Goal: Obtain resource: Obtain resource

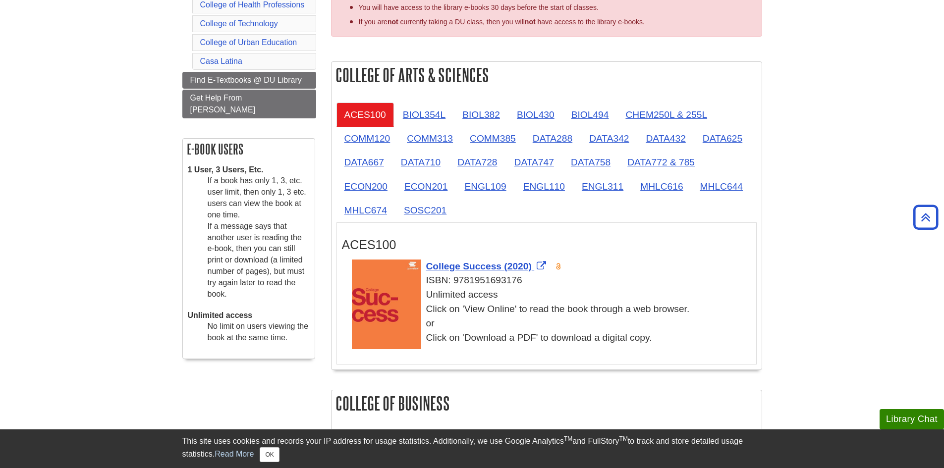
scroll to position [198, 0]
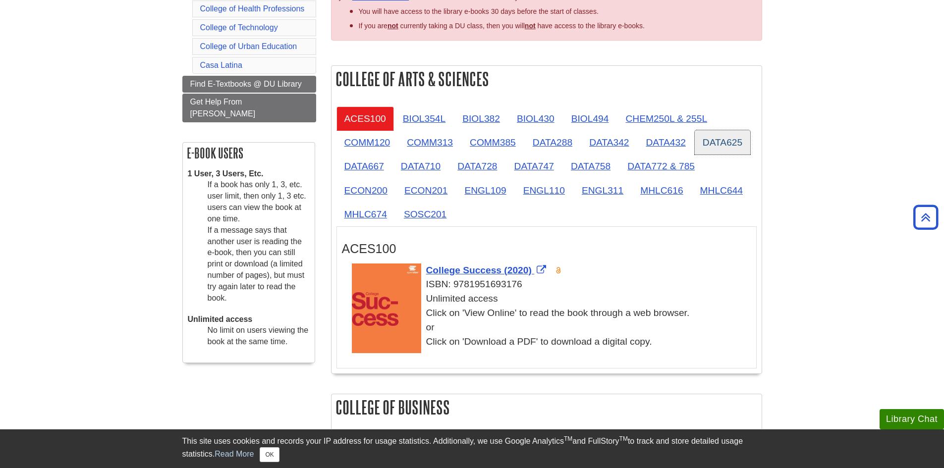
click at [718, 141] on link "DATA625" at bounding box center [722, 142] width 55 height 24
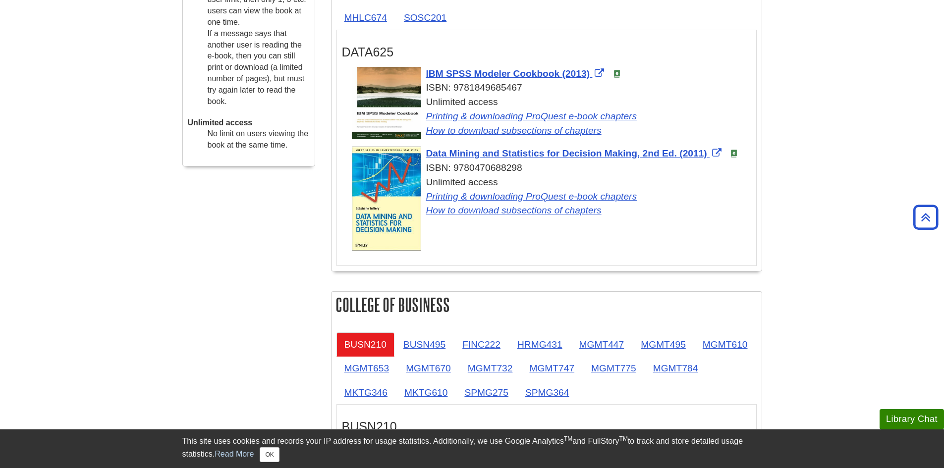
scroll to position [396, 0]
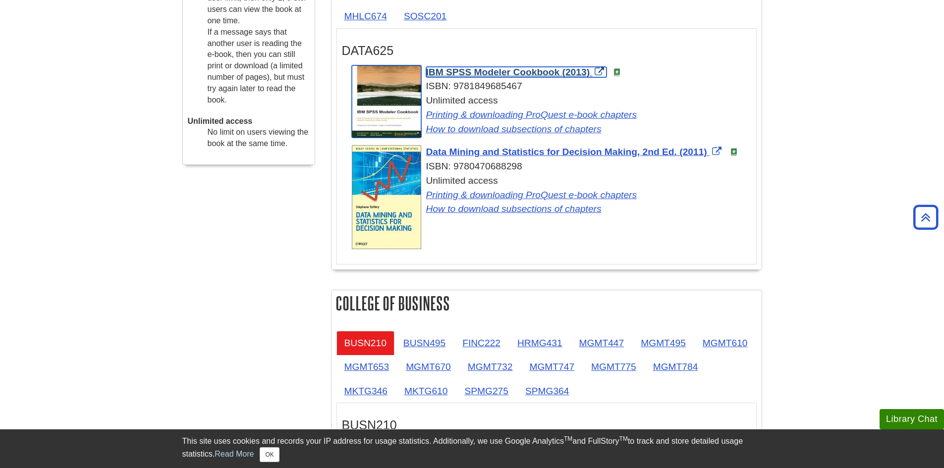
click at [542, 74] on span "IBM SPSS Modeler Cookbook (2013)" at bounding box center [508, 72] width 164 height 10
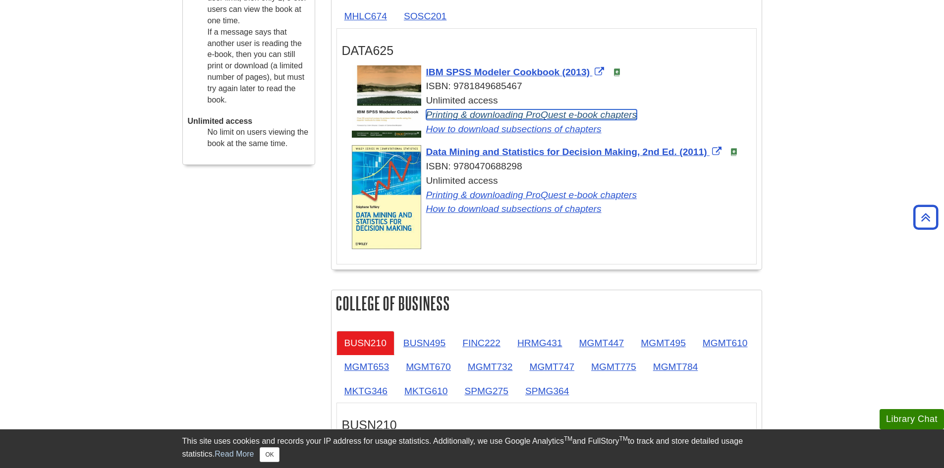
click at [484, 114] on link "Printing & downloading ProQuest e-book chapters" at bounding box center [531, 114] width 211 height 10
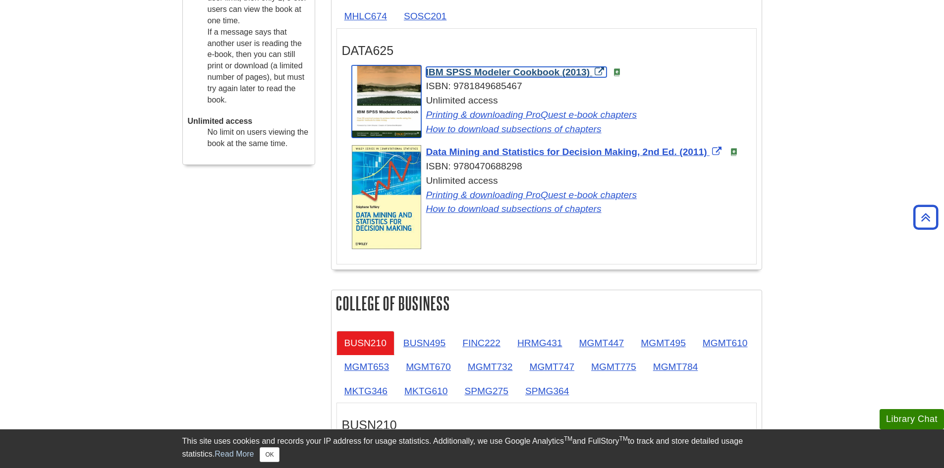
click at [377, 109] on img "Link opens in new window" at bounding box center [386, 101] width 69 height 73
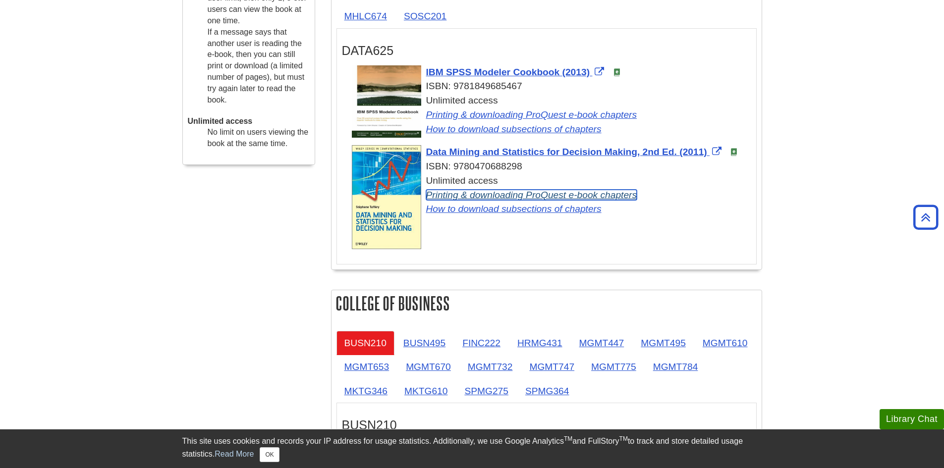
click at [482, 195] on link "Printing & downloading ProQuest e-book chapters" at bounding box center [531, 195] width 211 height 10
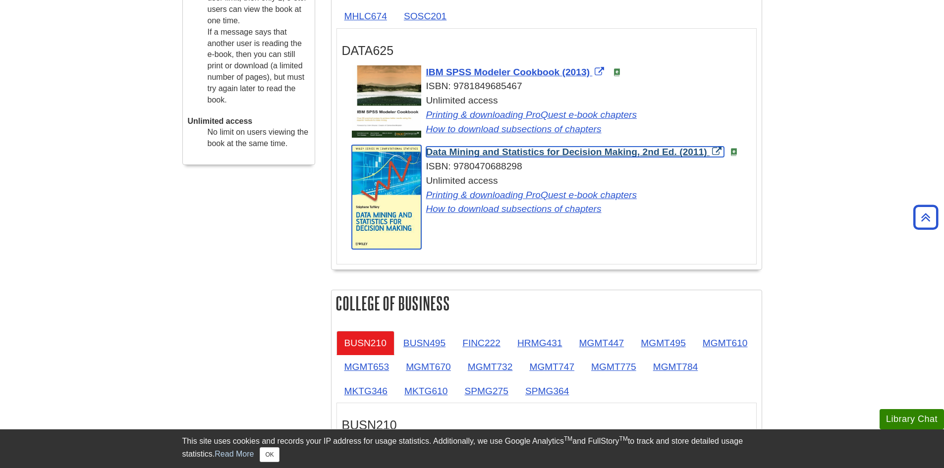
click at [717, 149] on link "Data Mining and Statistics for Decision Making, 2nd Ed. (2011)" at bounding box center [575, 152] width 298 height 10
click at [718, 153] on link "Data Mining and Statistics for Decision Making, 2nd Ed. (2011)" at bounding box center [575, 152] width 298 height 10
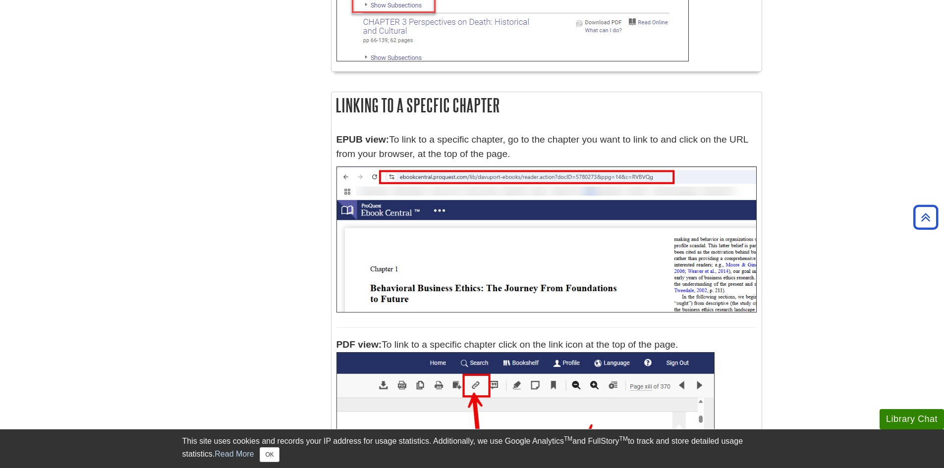
scroll to position [4089, 0]
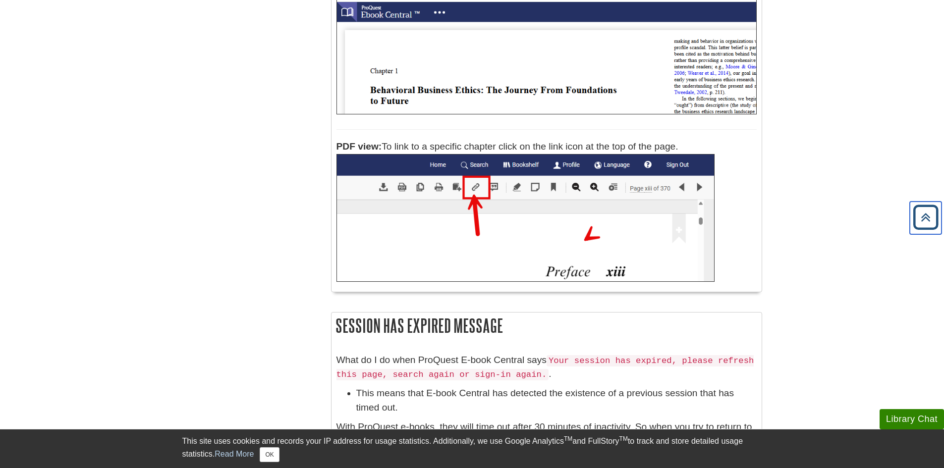
click at [928, 222] on icon "Back to Top" at bounding box center [926, 218] width 32 height 32
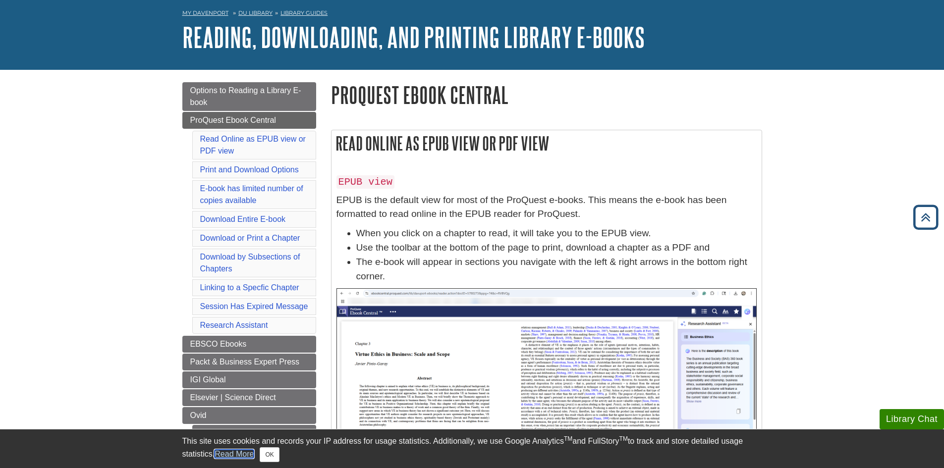
scroll to position [0, 0]
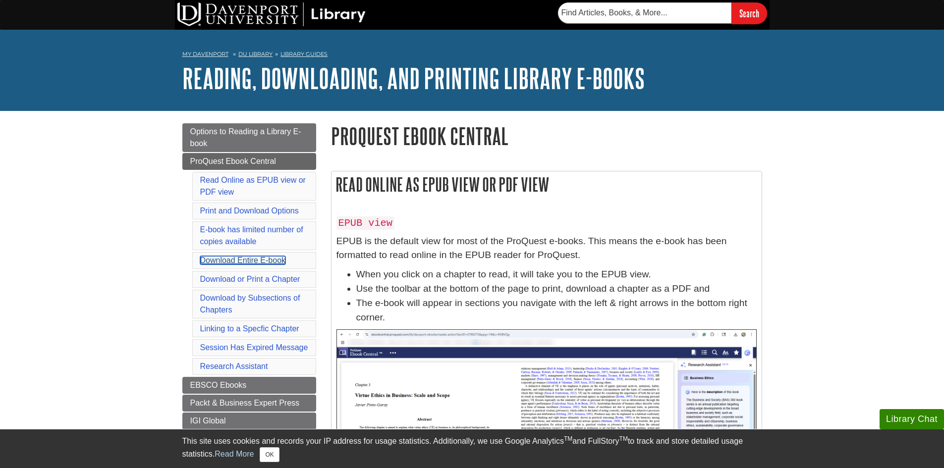
click at [241, 263] on link "Download Entire E-book" at bounding box center [243, 260] width 86 height 8
